Goal: Task Accomplishment & Management: Use online tool/utility

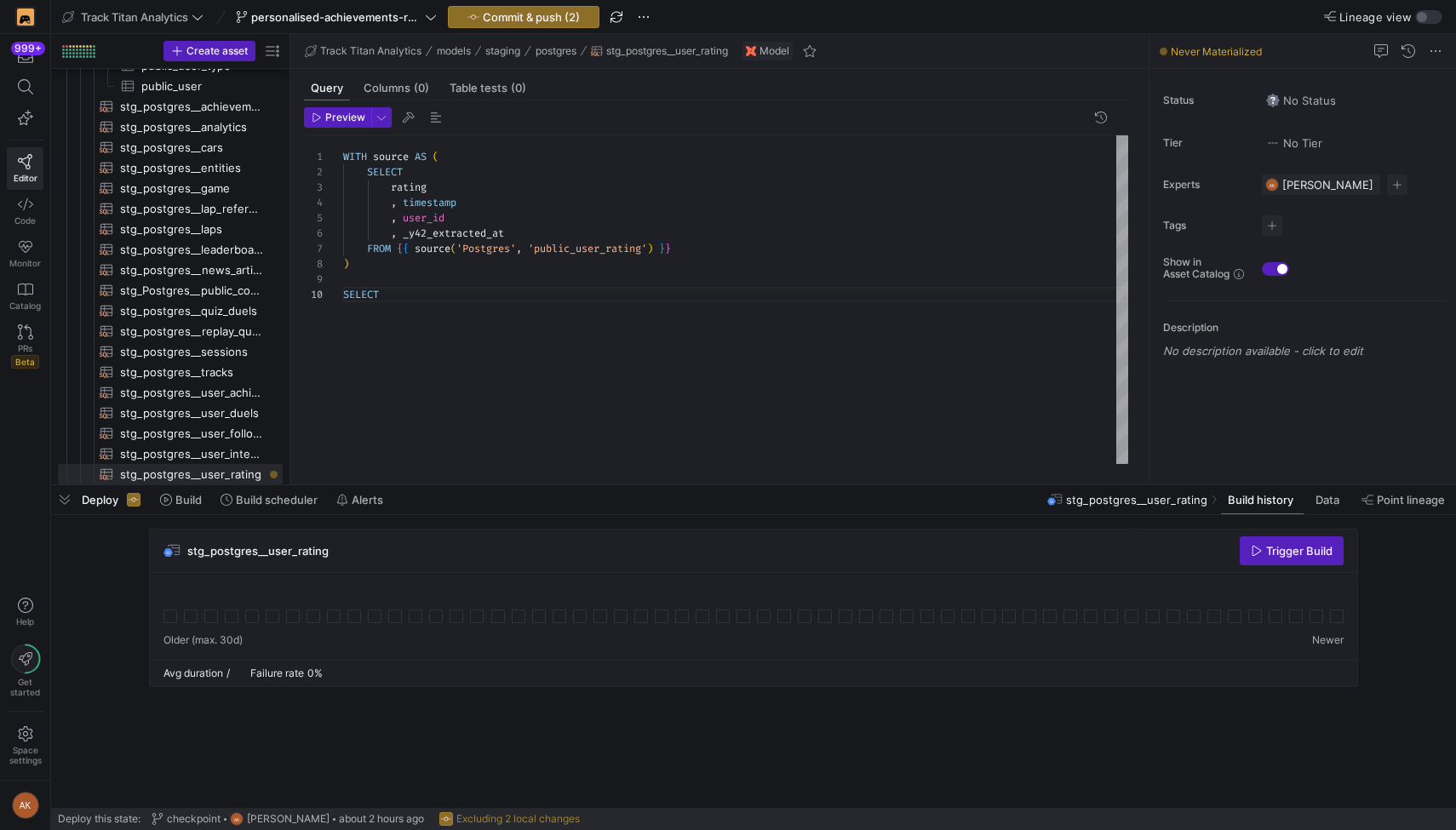
scroll to position [138, 43]
click at [218, 455] on span "stg_postgres__user_interests​​​​​​​​​​" at bounding box center [192, 454] width 144 height 20
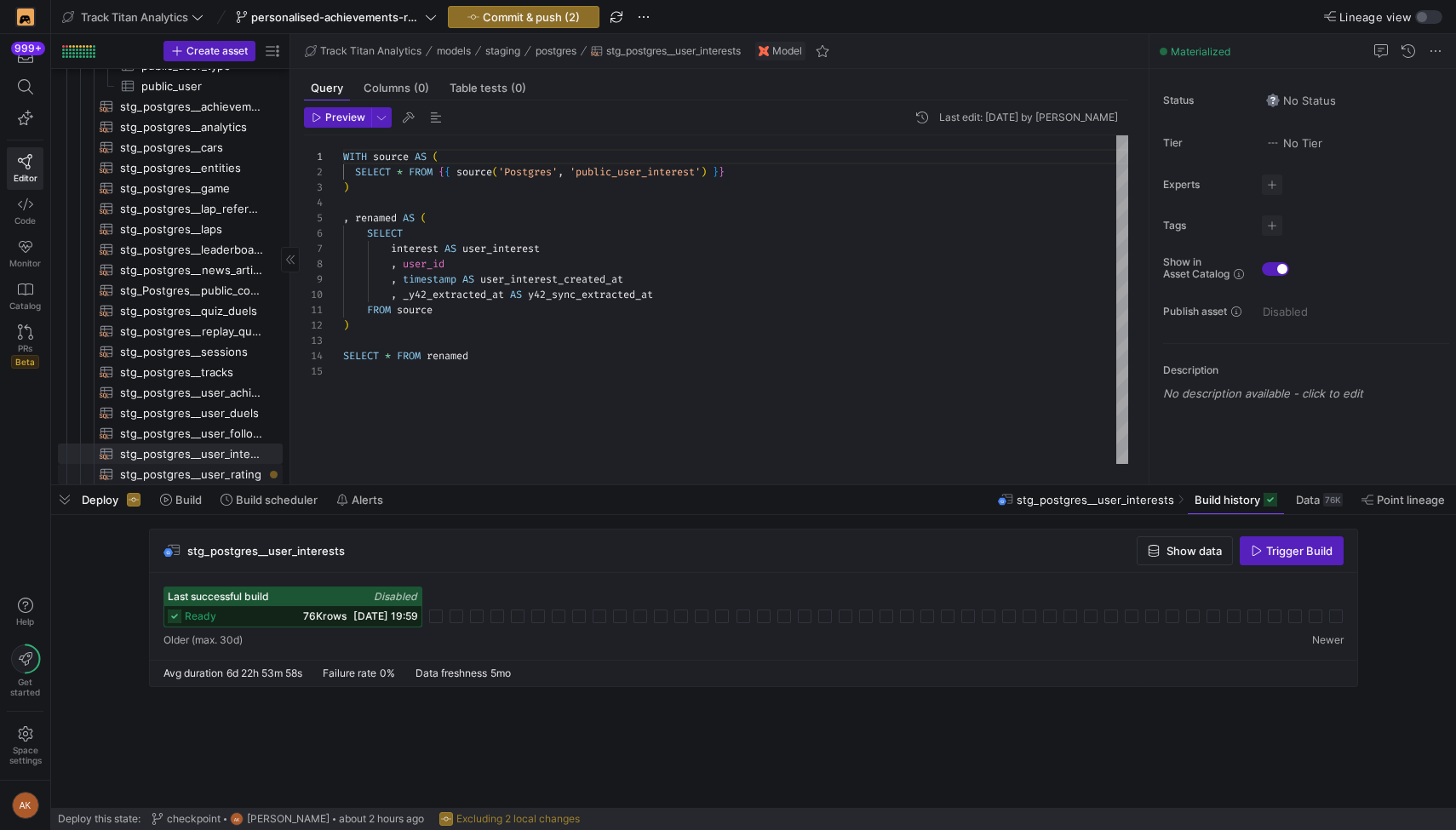
click at [219, 474] on span "stg_postgres__user_rating​​​​​​​​​​" at bounding box center [192, 475] width 144 height 20
type textarea "WITH source AS ( SELECT rating , timestamp , user_id , _y42_extracted_at FROM {…"
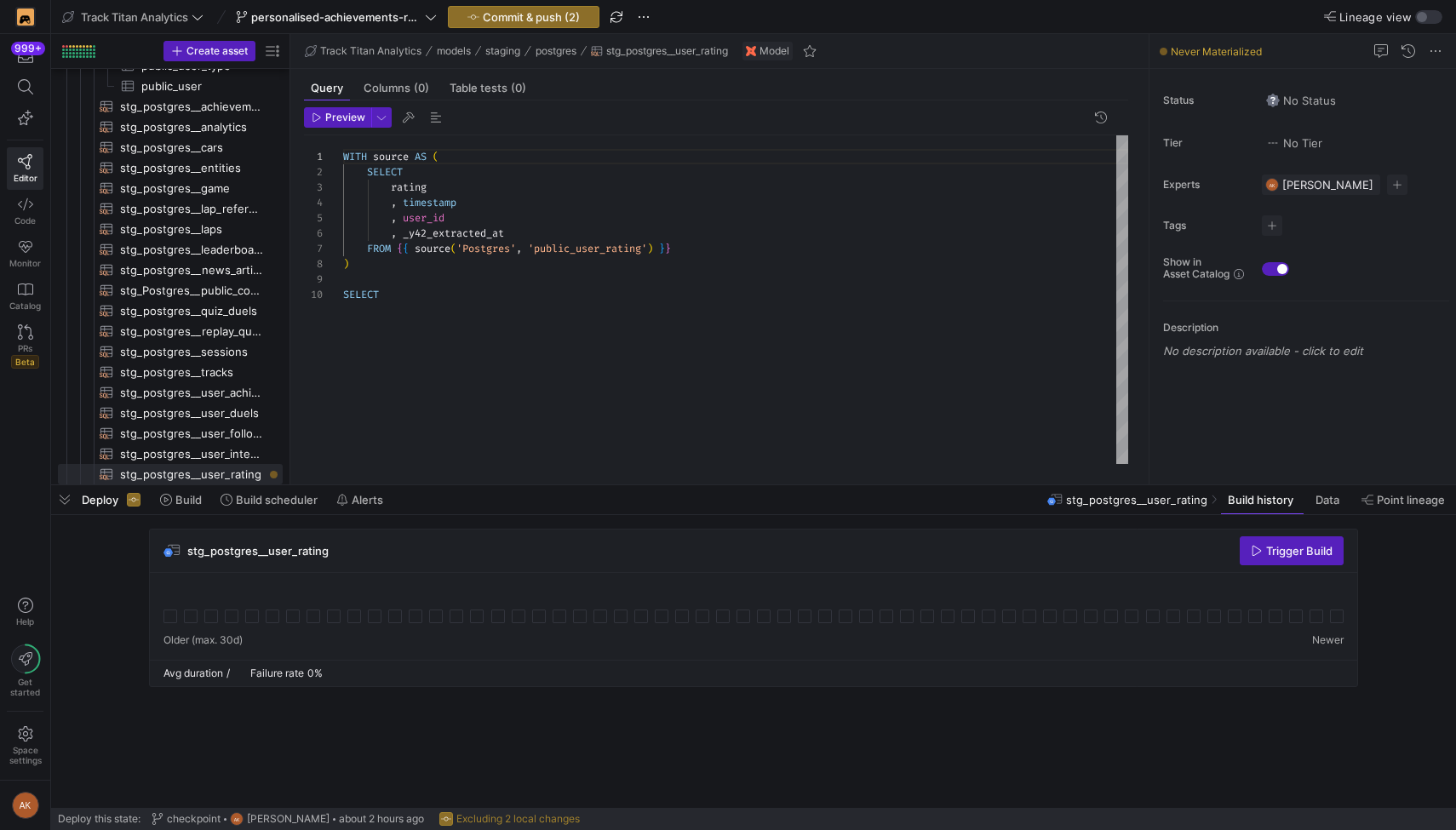
click at [433, 292] on div "WITH source AS ( SELECT rating , timestamp , user_id , _y42_extracted_at FROM {…" at bounding box center [735, 300] width 785 height 329
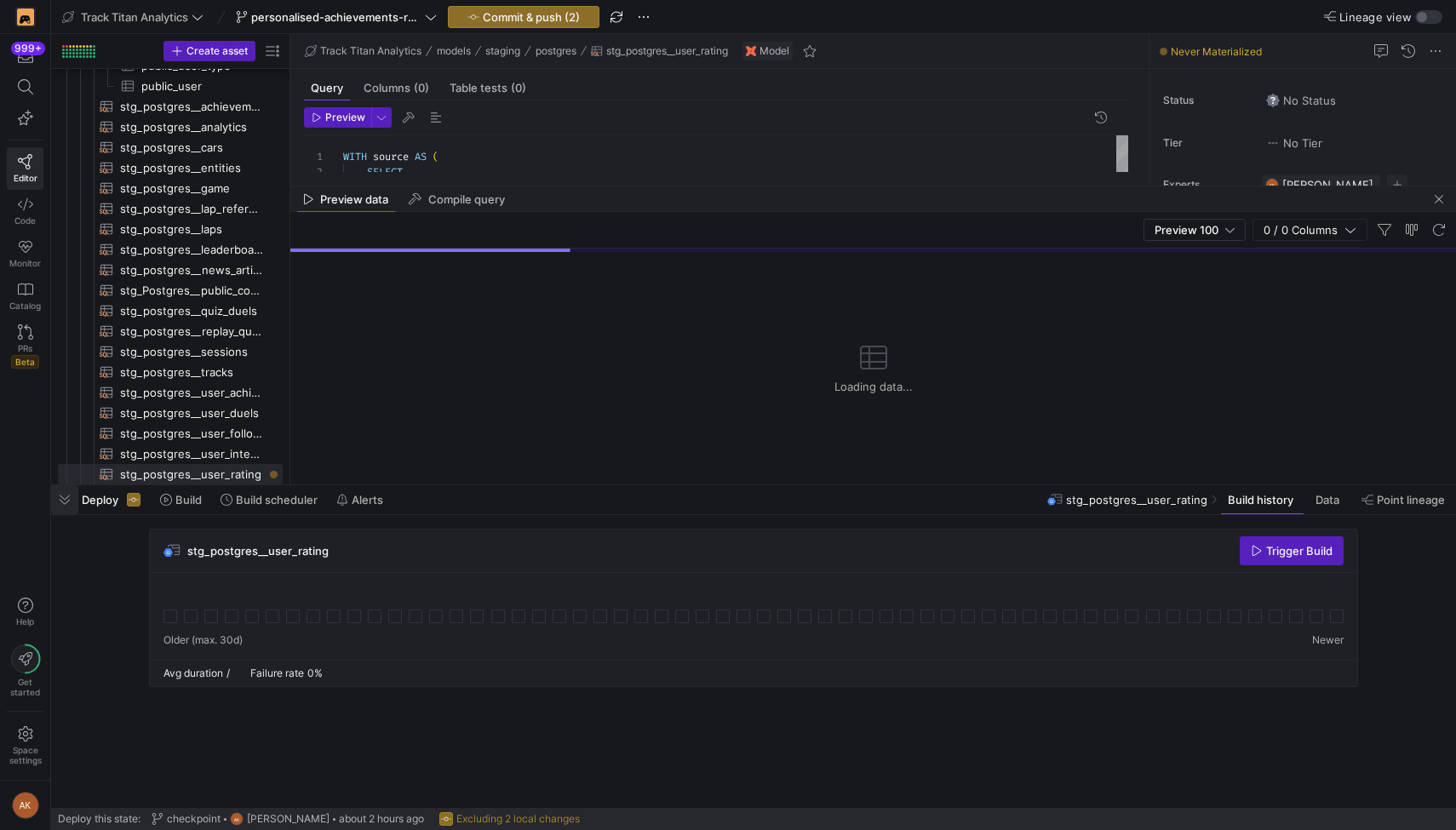
click at [72, 501] on span "button" at bounding box center [64, 499] width 27 height 29
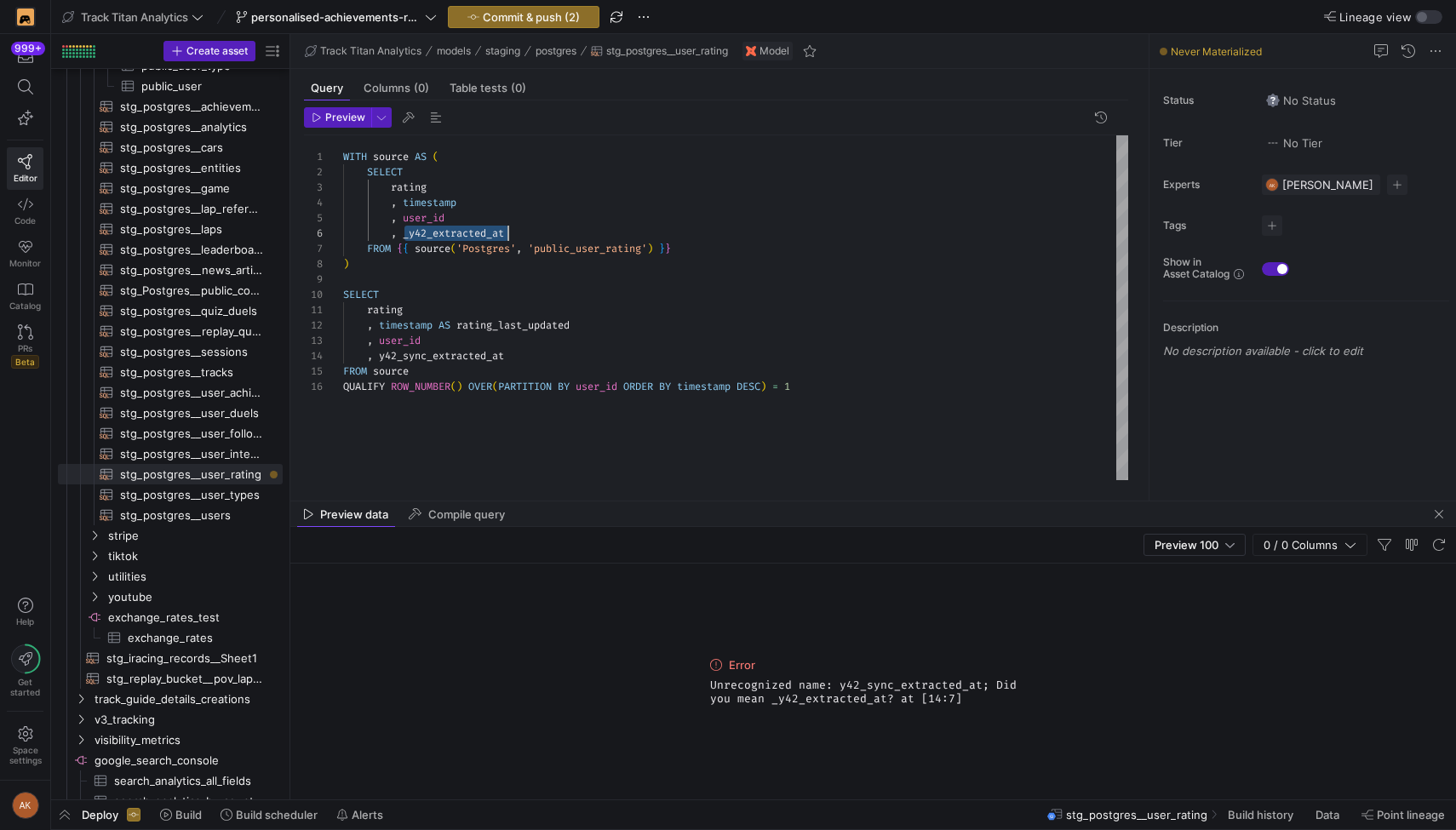
scroll to position [77, 165]
drag, startPoint x: 404, startPoint y: 234, endPoint x: 511, endPoint y: 232, distance: 107.0
click at [511, 232] on div "WITH source AS ( SELECT rating , timestamp , user_id , _y42_extracted_at FROM {…" at bounding box center [735, 308] width 785 height 345
click at [381, 356] on div "WITH source AS ( SELECT rating , timestamp , user_id , _y42_extracted_at FROM {…" at bounding box center [735, 308] width 785 height 345
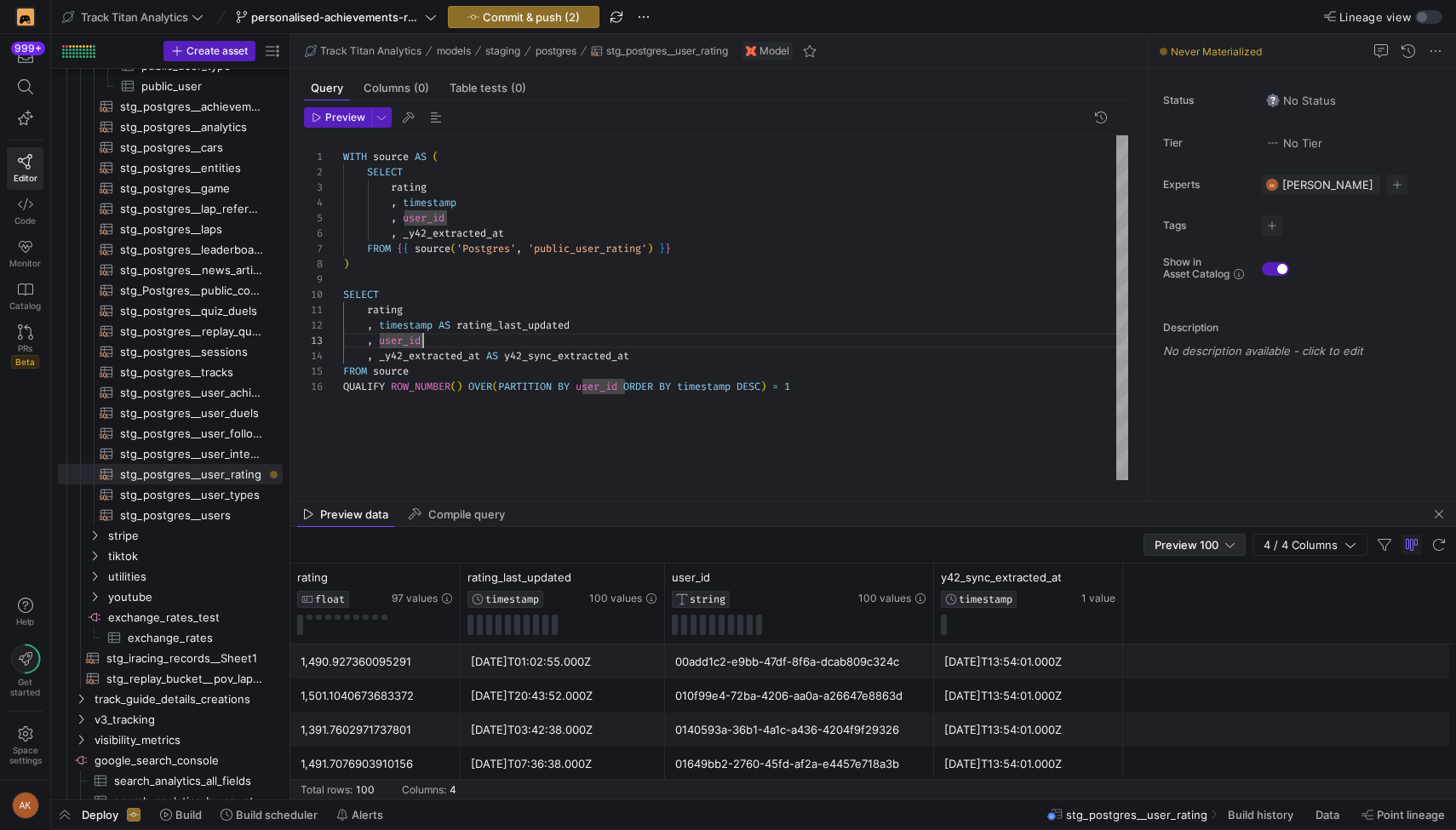
click at [1194, 545] on span "Preview 100" at bounding box center [1187, 545] width 64 height 14
click at [1195, 599] on span "Full Preview" at bounding box center [1195, 601] width 88 height 14
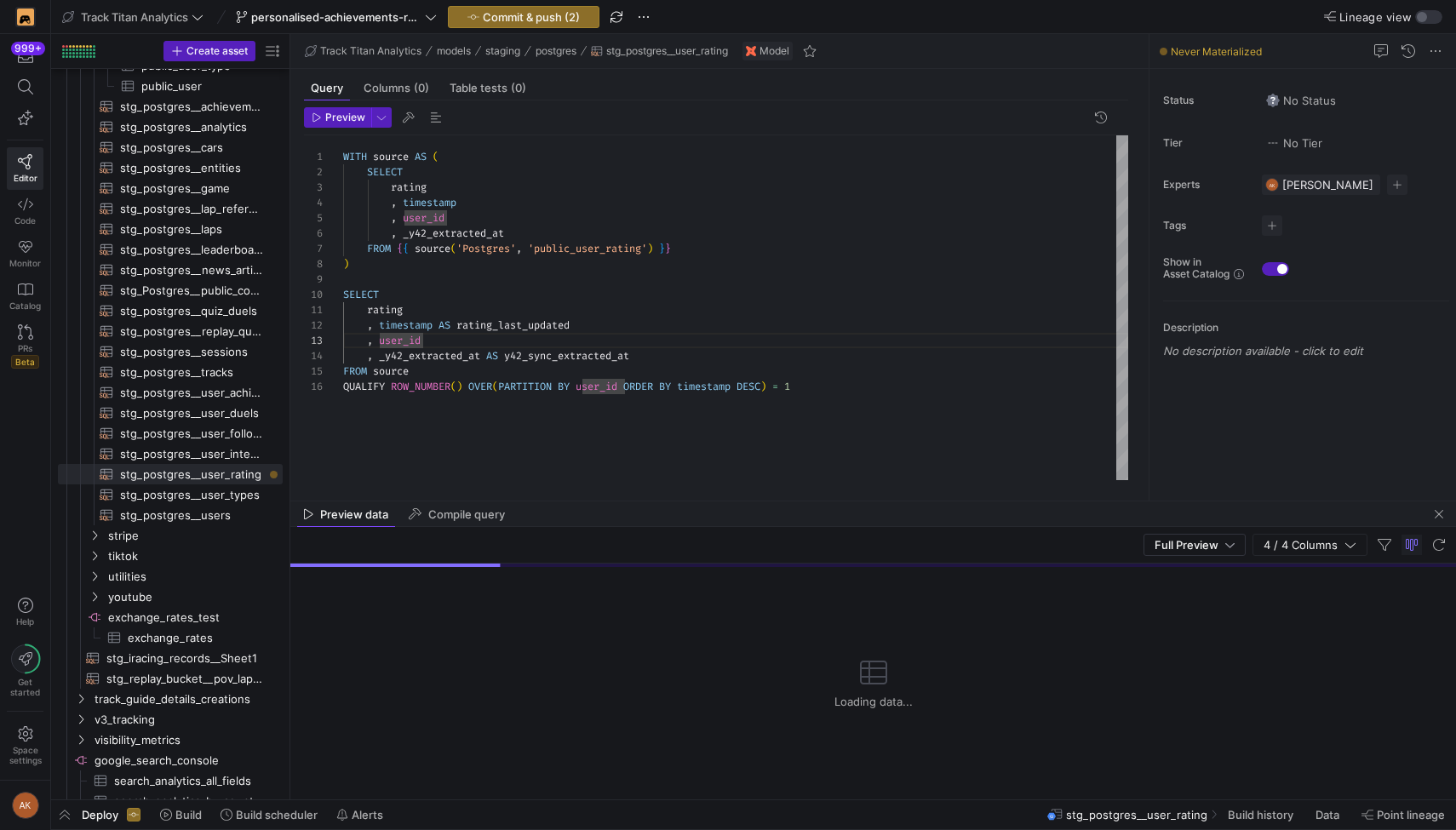
click at [1006, 551] on div "Full Preview 4 / 4 Columns" at bounding box center [873, 545] width 1166 height 37
click at [1022, 512] on div "Preview data Compile query" at bounding box center [873, 514] width 1166 height 26
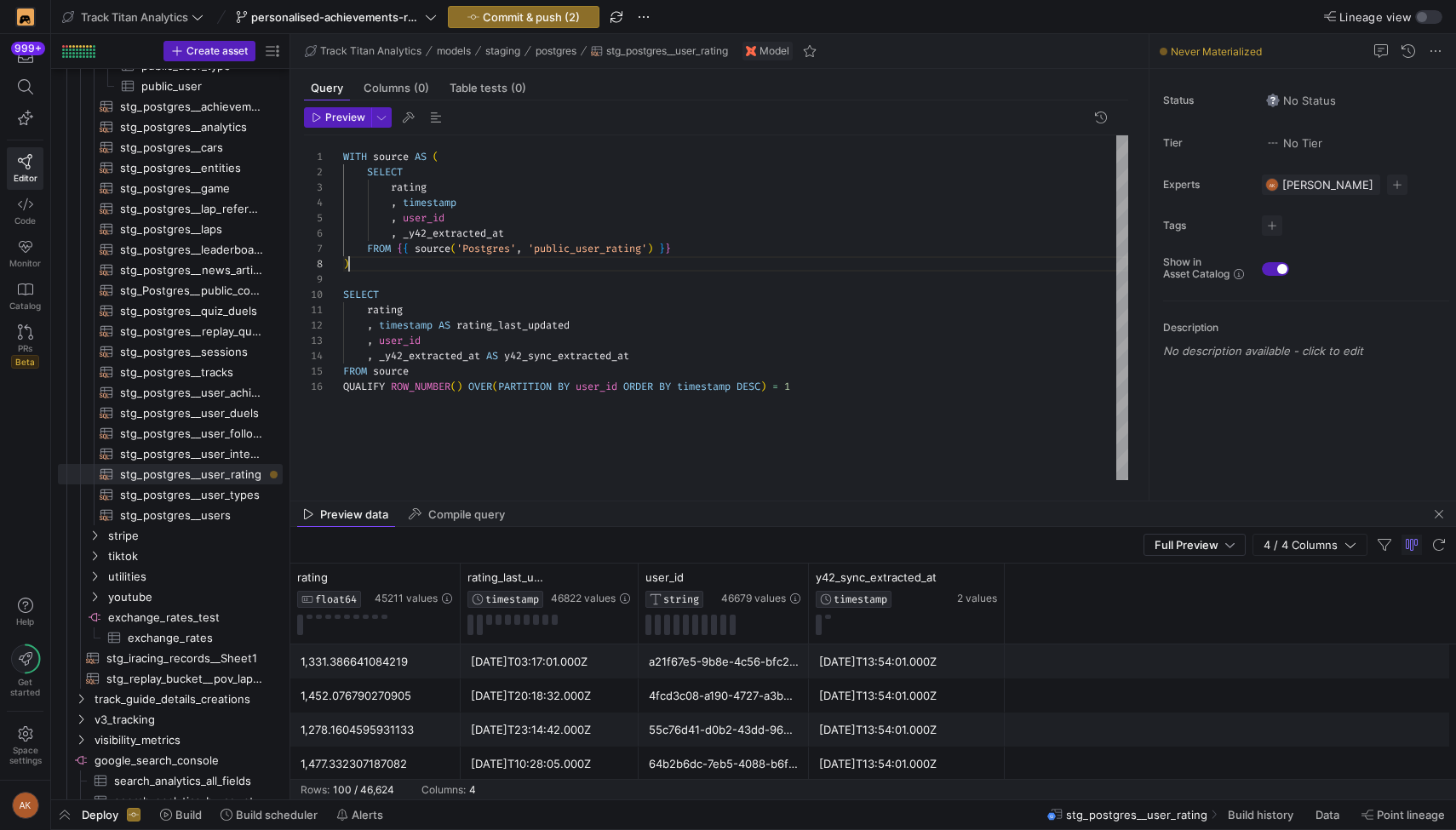
click at [748, 263] on div "WITH source AS ( SELECT rating , timestamp , user_id , _y42_extracted_at FROM {…" at bounding box center [735, 308] width 785 height 345
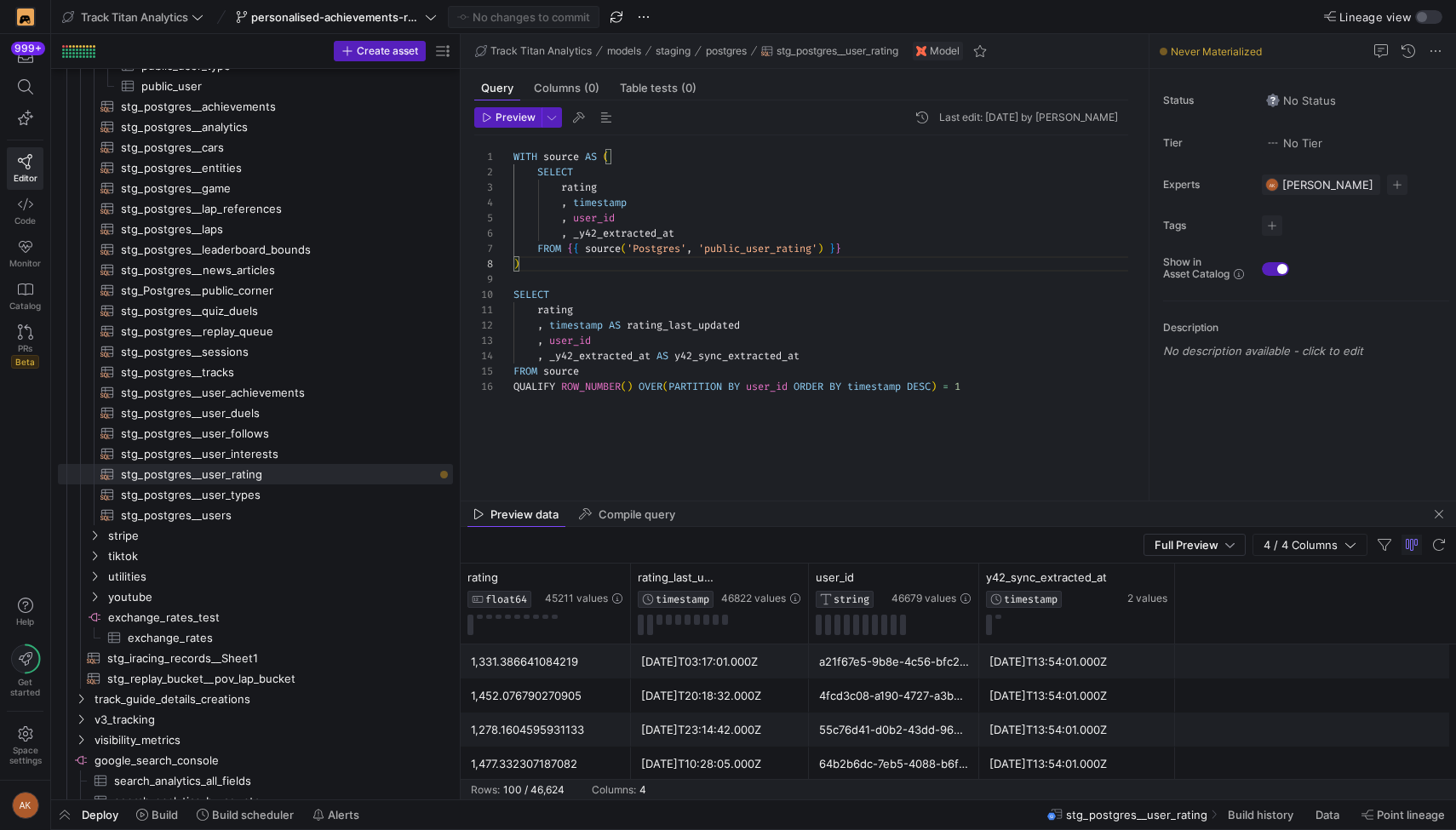
drag, startPoint x: 291, startPoint y: 434, endPoint x: 530, endPoint y: 441, distance: 239.1
click at [530, 441] on as-split "Create asset Drag here to set row groups Drag here to set column labels Group 1…" at bounding box center [753, 416] width 1405 height 765
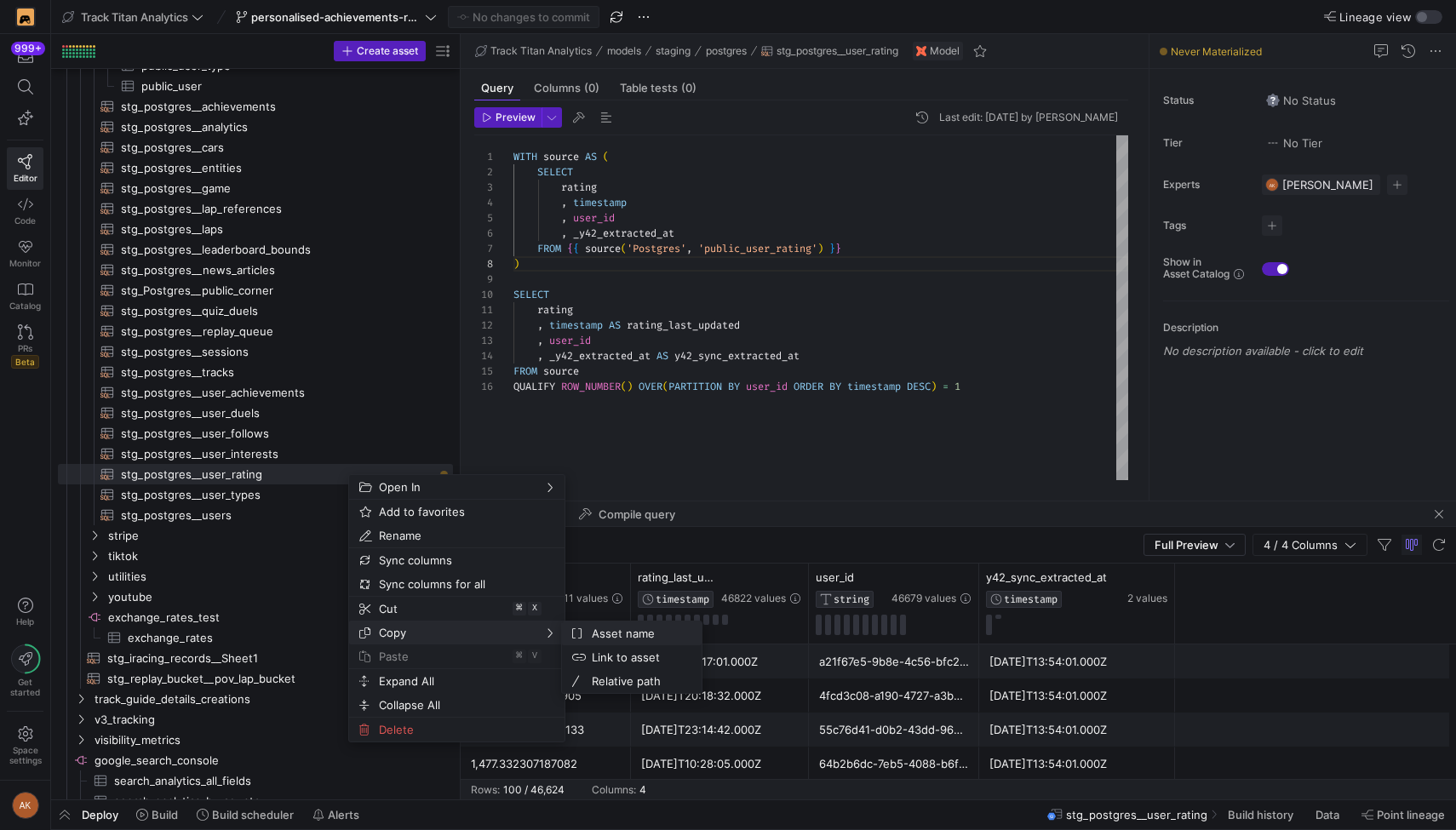
click at [599, 635] on span "Asset name" at bounding box center [636, 634] width 103 height 24
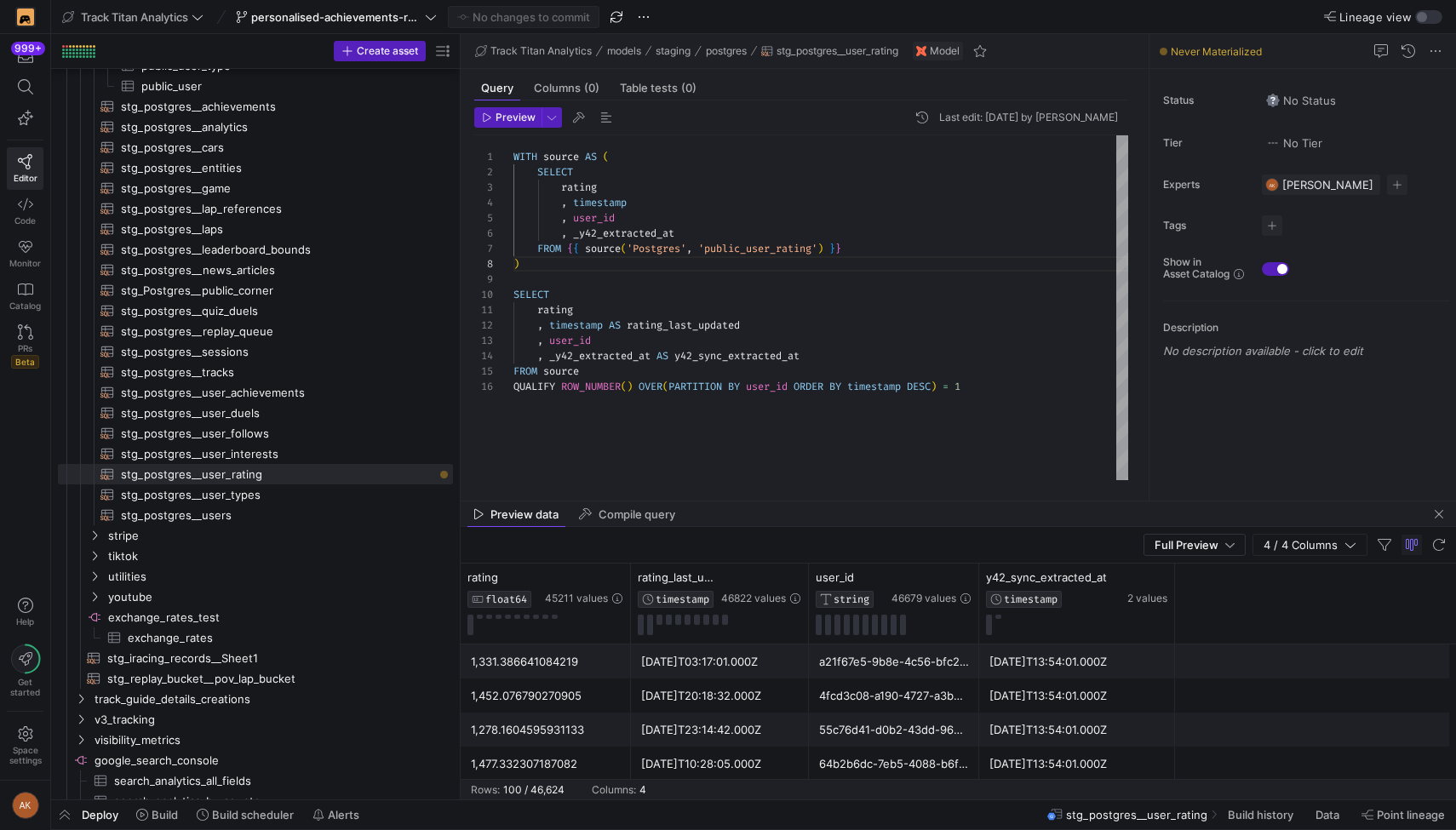
click at [607, 392] on div "WITH source AS ( SELECT rating , timestamp , user_id , _y42_extracted_at FROM {…" at bounding box center [820, 308] width 615 height 345
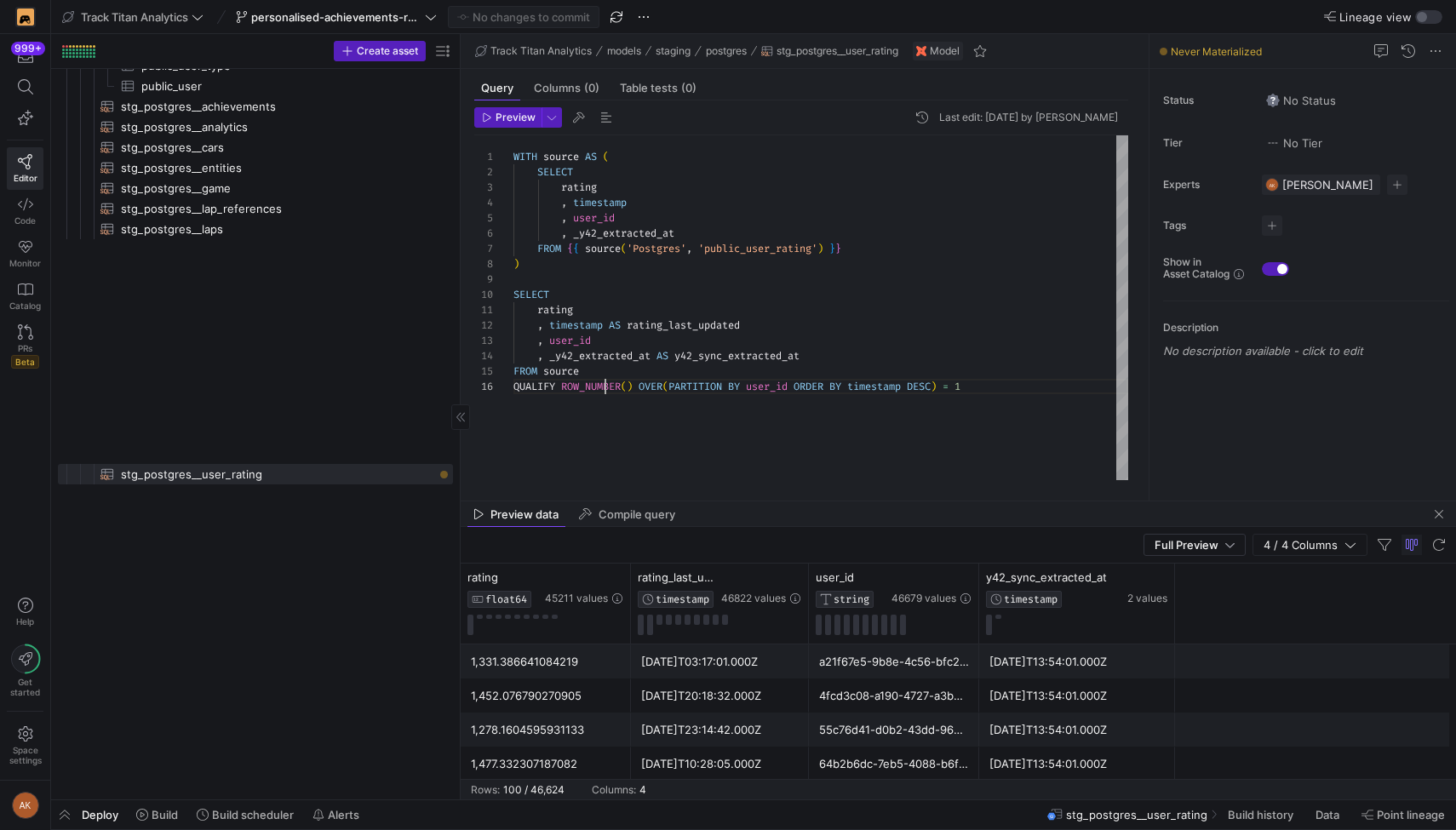
scroll to position [0, 0]
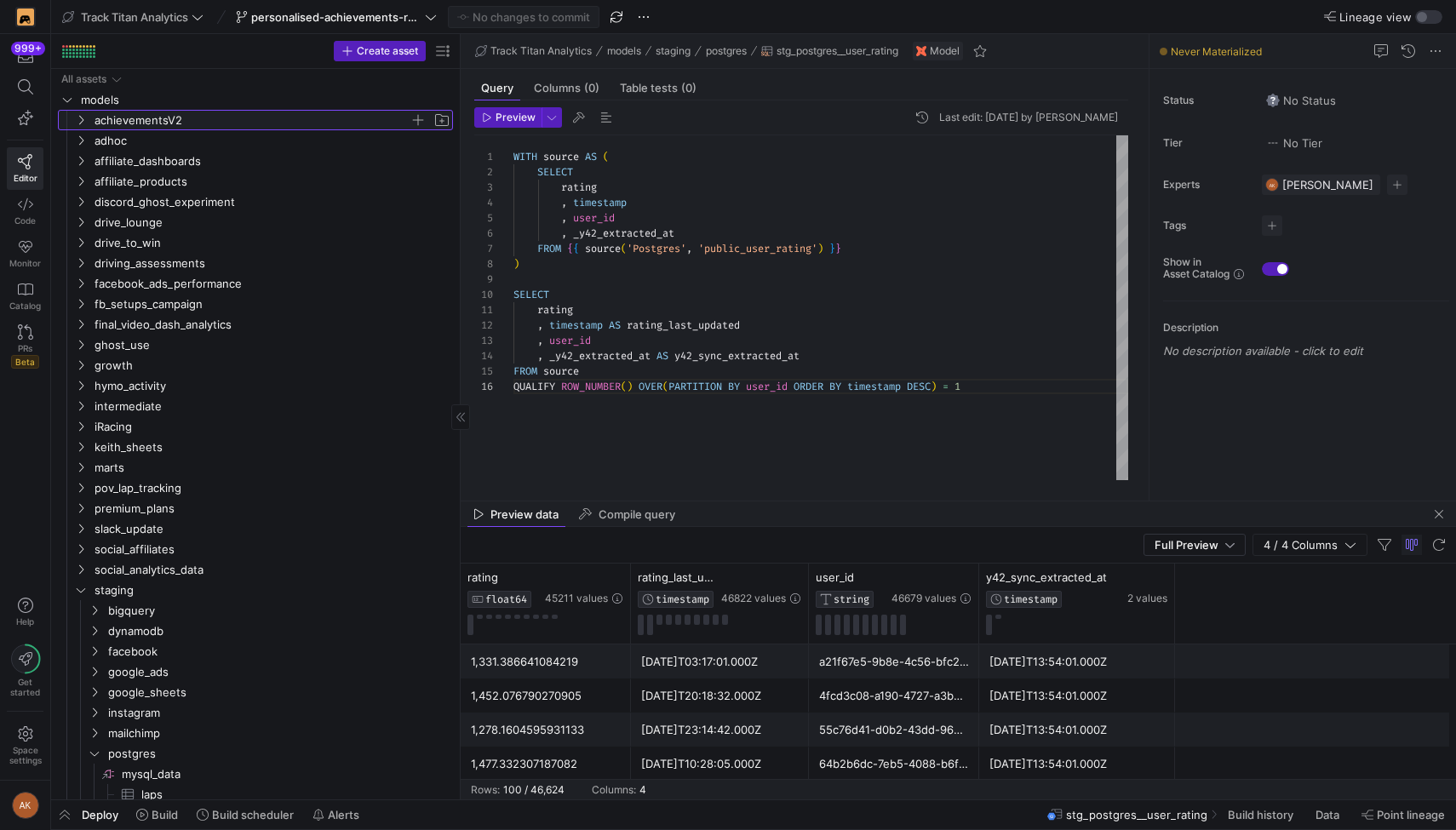
click at [132, 117] on span "achievementsV2" at bounding box center [252, 121] width 315 height 20
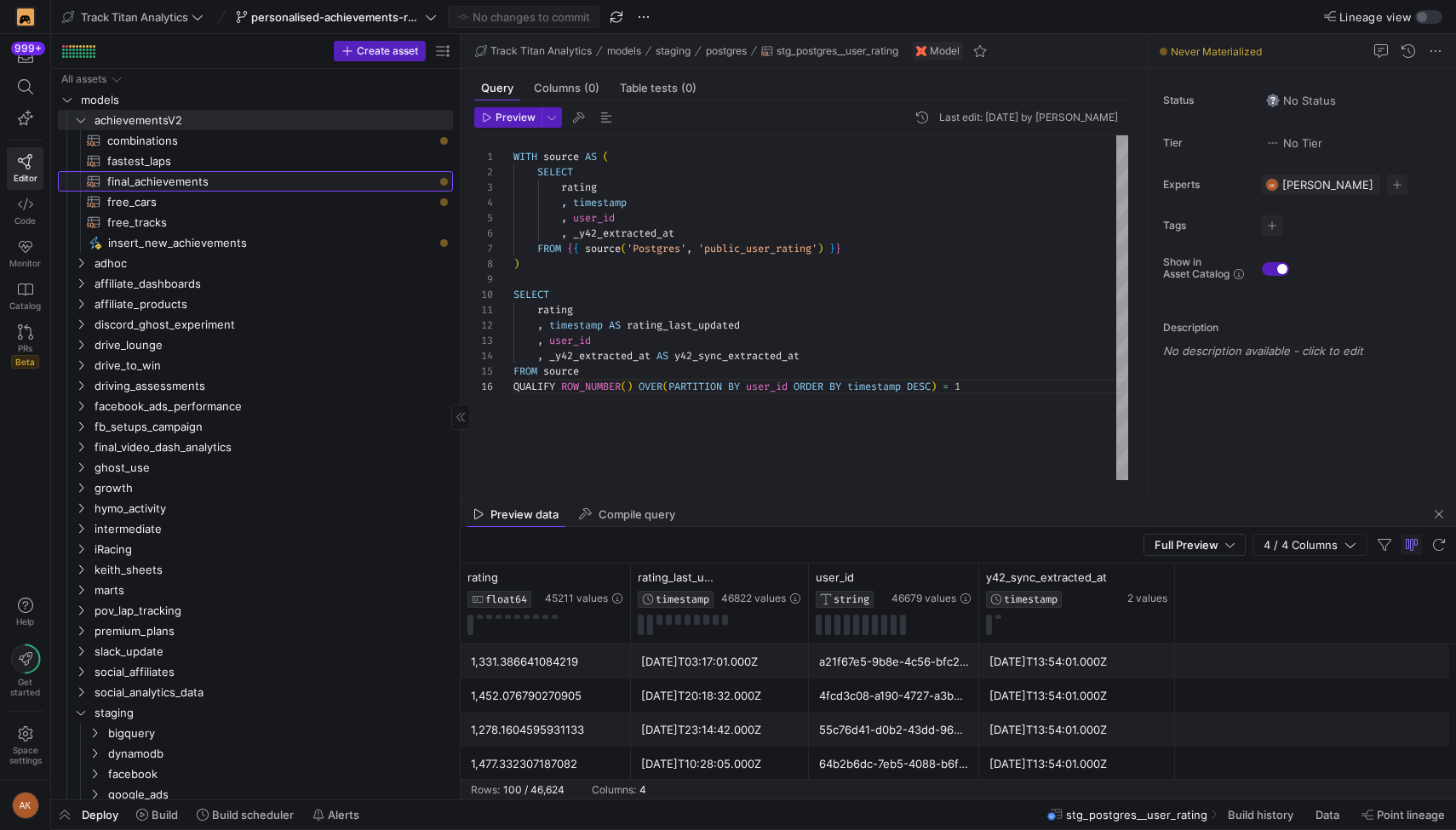
click at [140, 178] on span "final_achievements​​​​​​​​​​" at bounding box center [270, 182] width 326 height 20
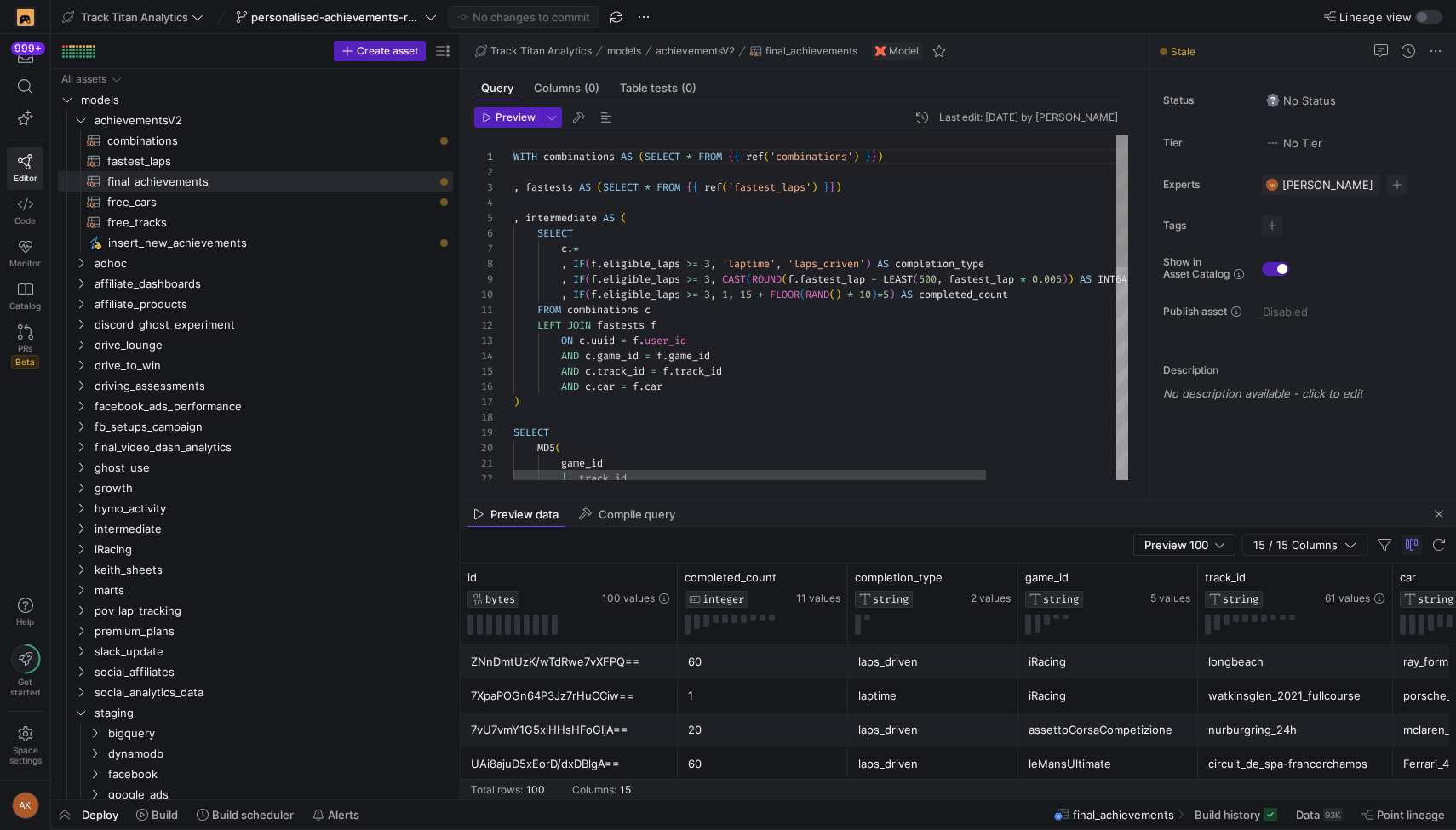
click at [870, 190] on div "WITH combinations AS ( SELECT * FROM { { ref ( 'combinations' ) } } ) , fastest…" at bounding box center [905, 584] width 784 height 898
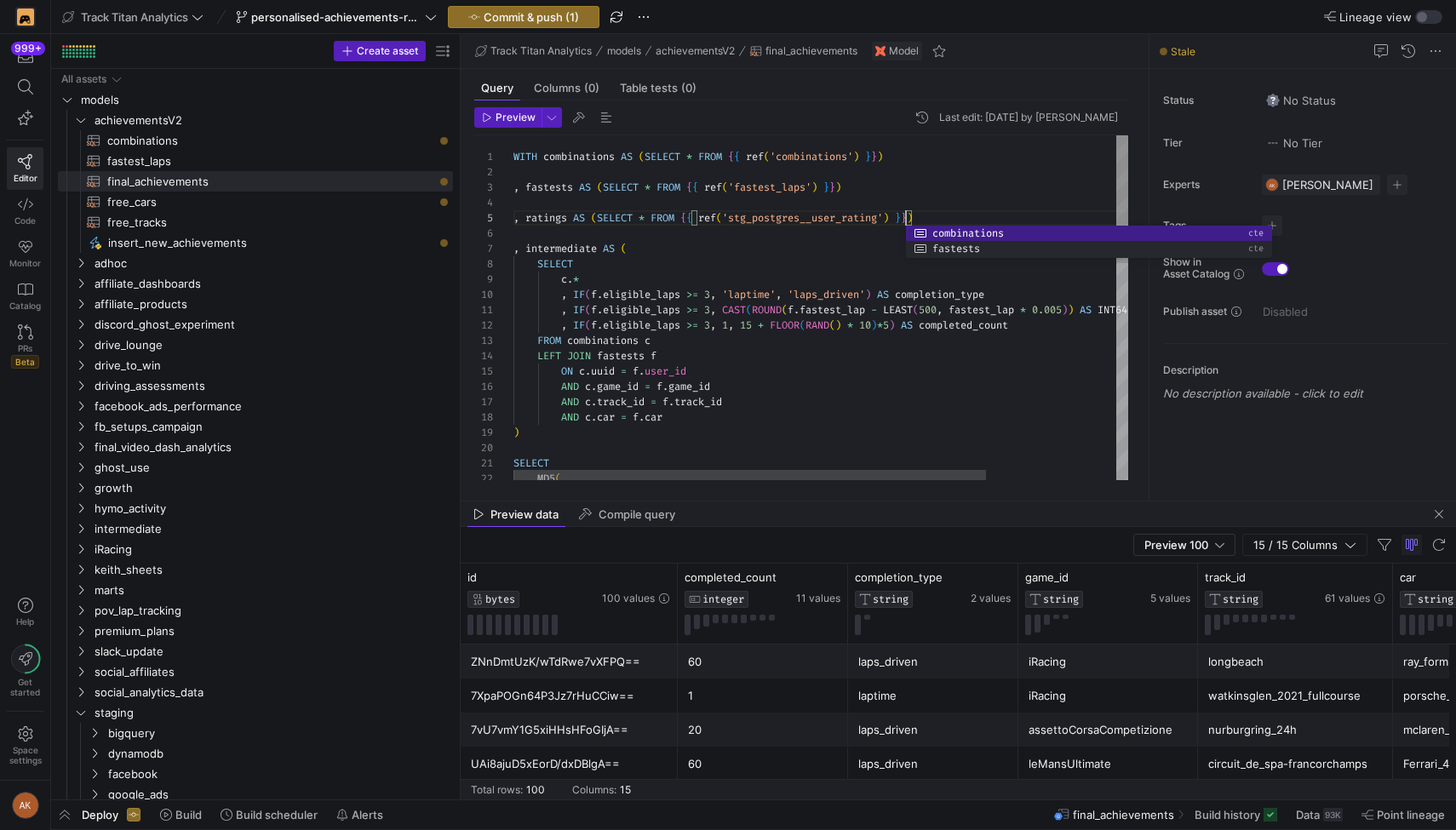
scroll to position [62, 393]
click at [955, 418] on div "WITH combinations AS ( SELECT * FROM { { ref ( 'combinations' ) } } ) , fastest…" at bounding box center [905, 600] width 784 height 929
type textarea ", IF(f.eligible_laps >= 3, CAST(ROUND(f.fastest_lap - LEAST(500, fastest_lap * …"
